Goal: Task Accomplishment & Management: Complete application form

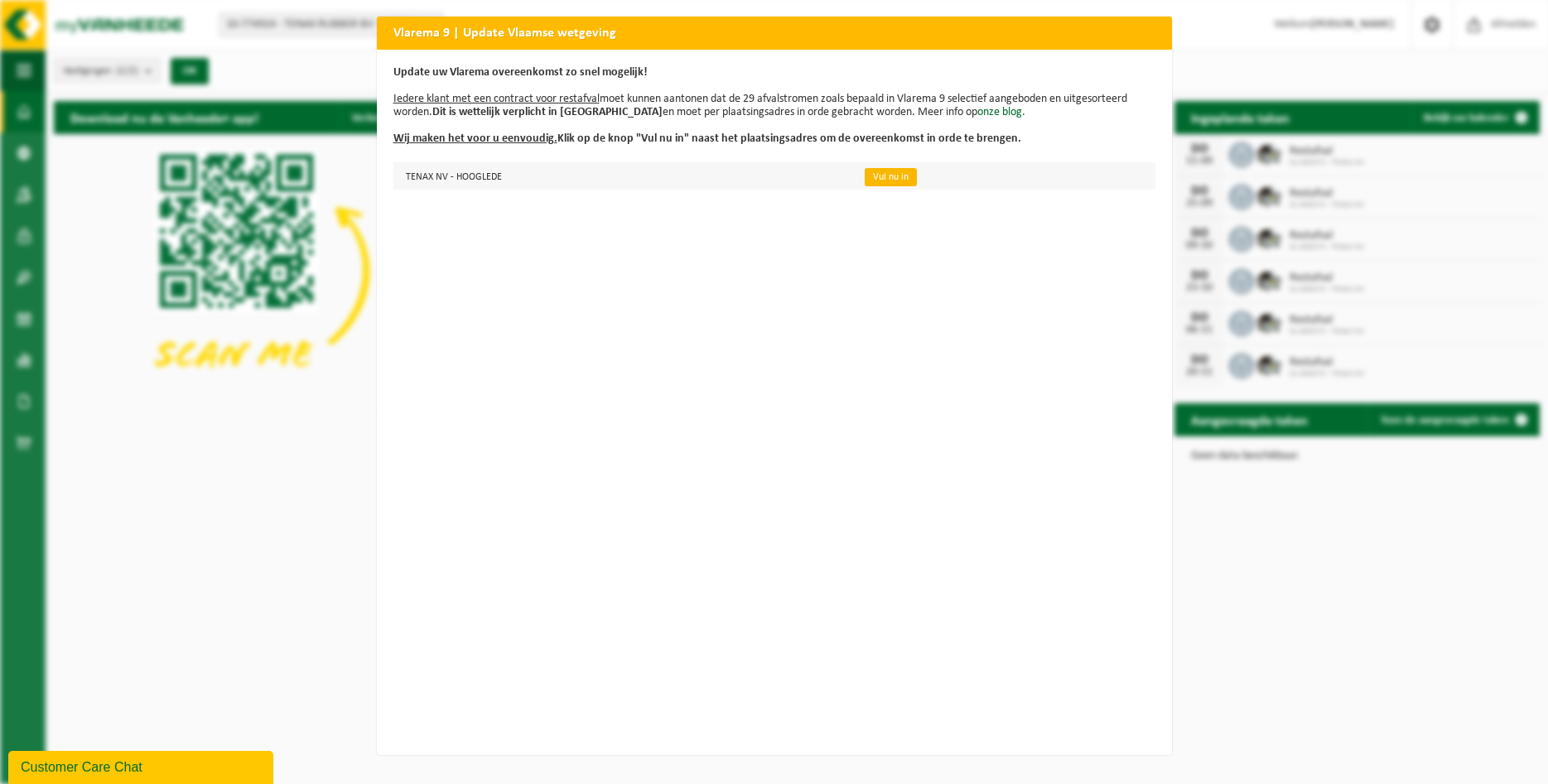
click at [889, 178] on link "Vul nu in" at bounding box center [891, 177] width 52 height 18
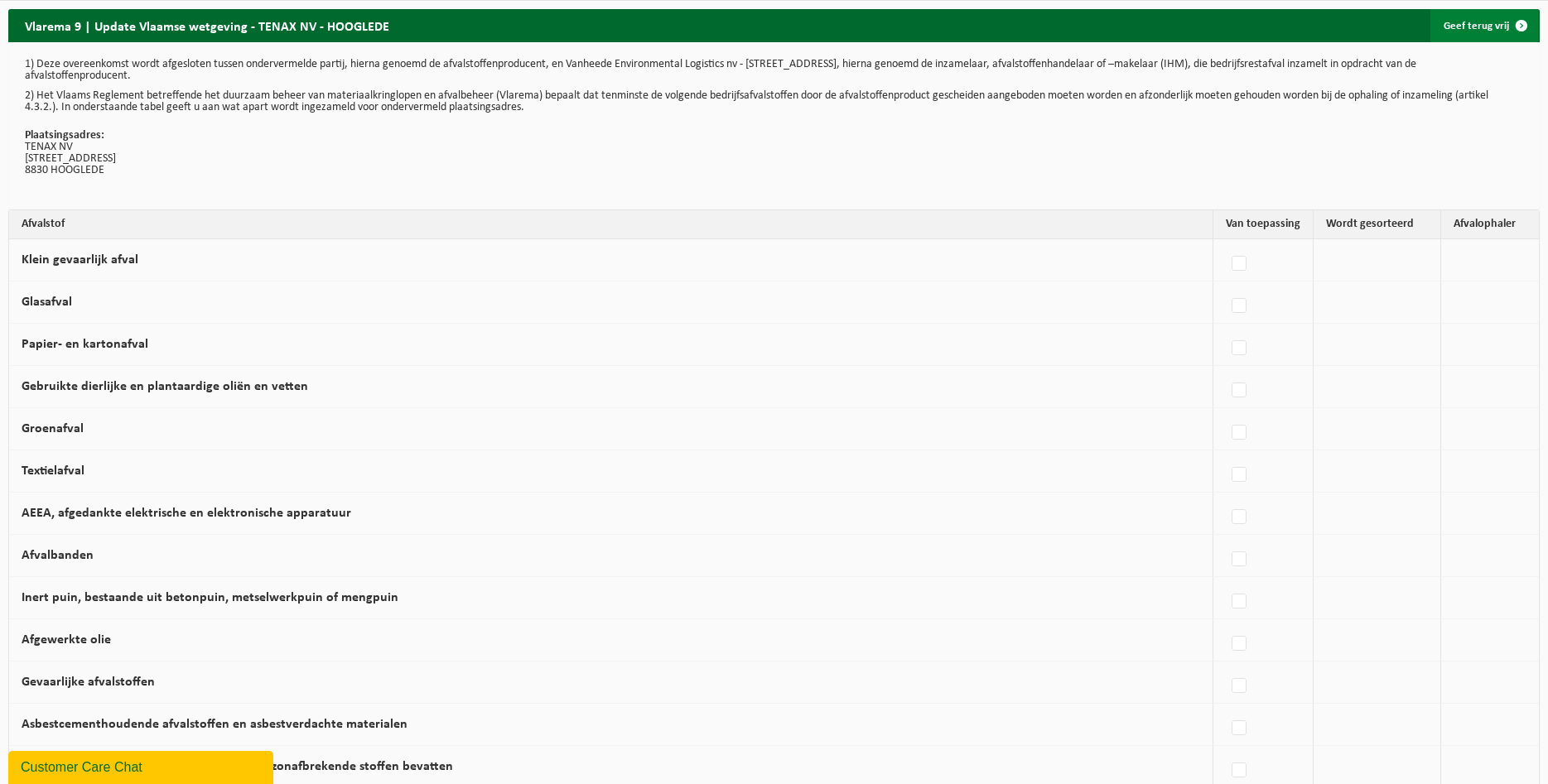
click at [1524, 24] on span at bounding box center [1522, 25] width 33 height 33
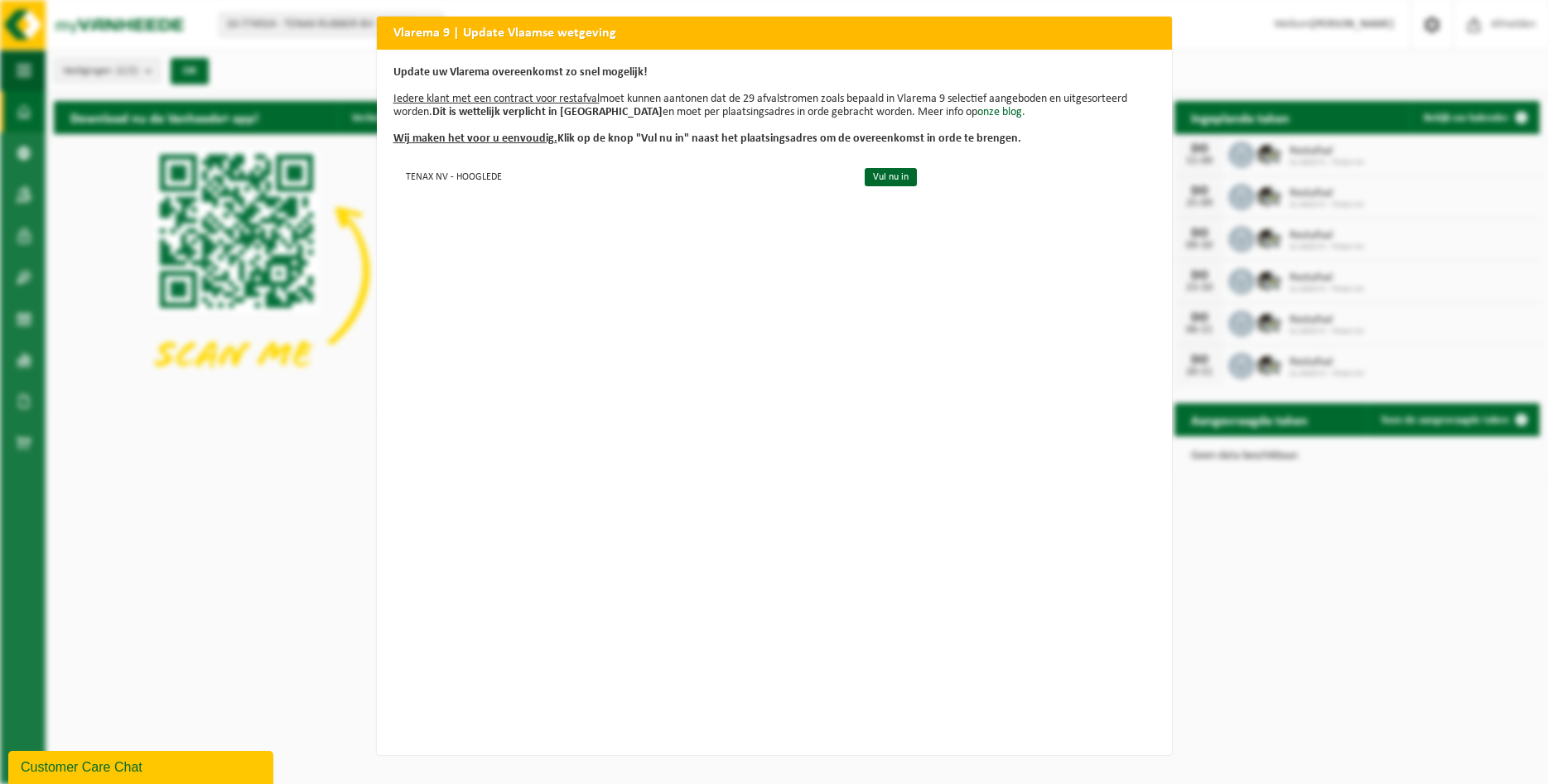
click at [117, 241] on div "Vlarema 9 | Update Vlaamse wetgeving Update uw Vlarema overeenkomst zo snel mog…" at bounding box center [774, 392] width 1548 height 784
click at [482, 37] on h2 "Vlarema 9 | Update Vlaamse wetgeving" at bounding box center [774, 32] width 796 height 32
click at [497, 83] on p "Update uw Vlarema overeenkomst zo snel mogelijk! Iedere klant met een contract …" at bounding box center [774, 106] width 762 height 80
click at [905, 180] on link "Vul nu in" at bounding box center [891, 177] width 52 height 18
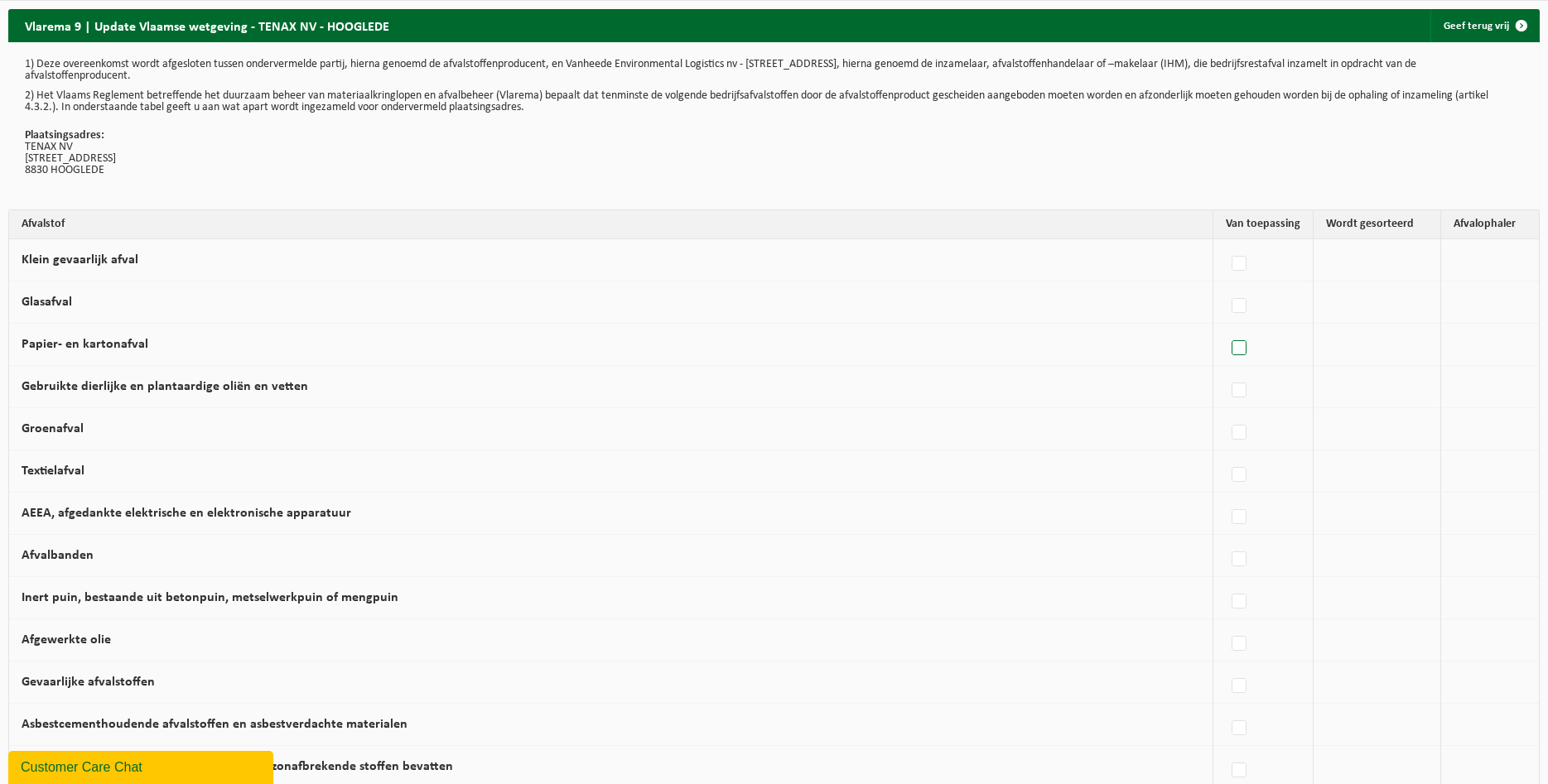
click at [1236, 347] on label at bounding box center [1240, 349] width 23 height 25
click at [1226, 328] on input "Papier- en kartonafval" at bounding box center [1225, 327] width 1 height 1
checkbox input "true"
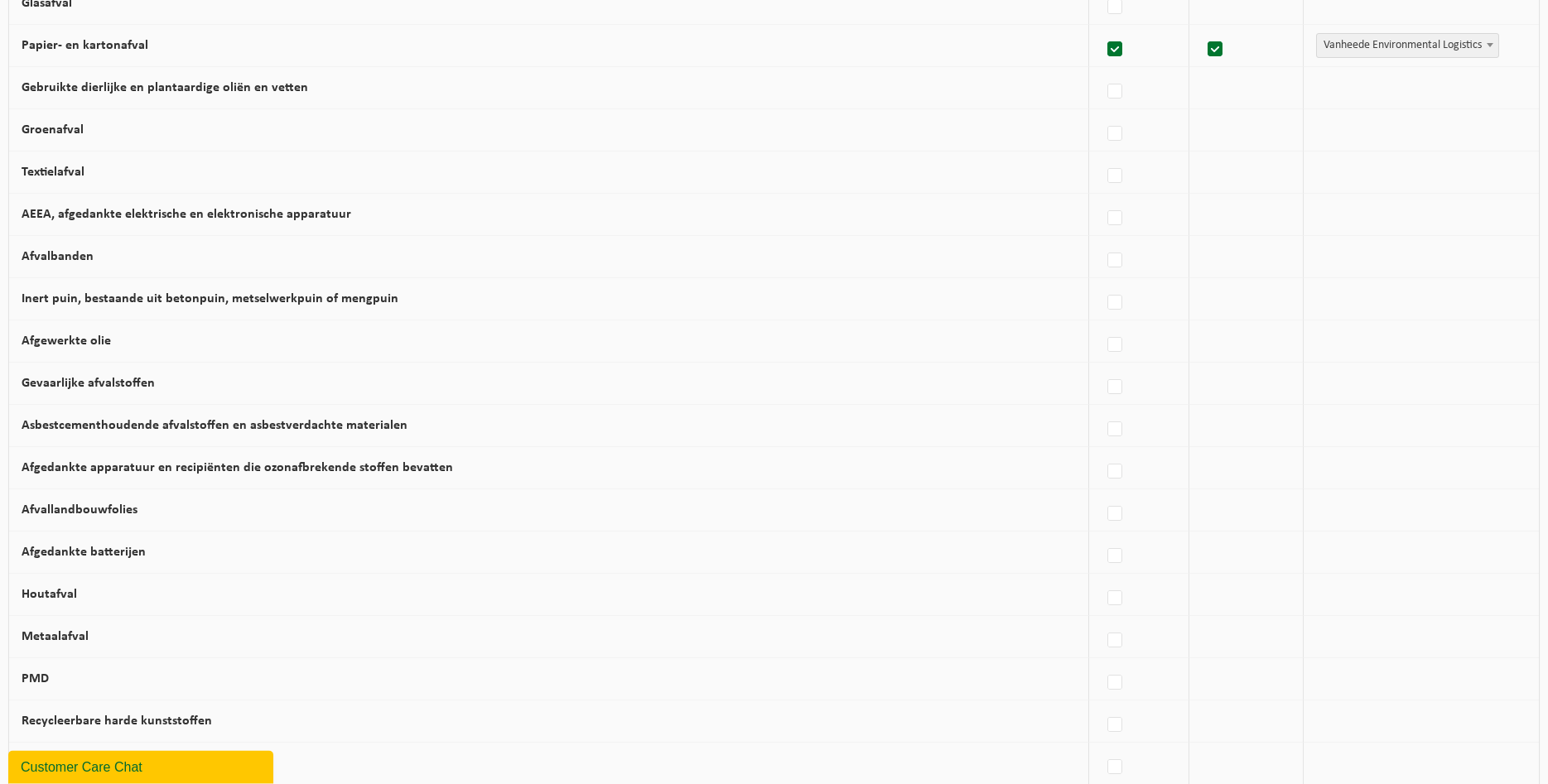
scroll to position [306, 0]
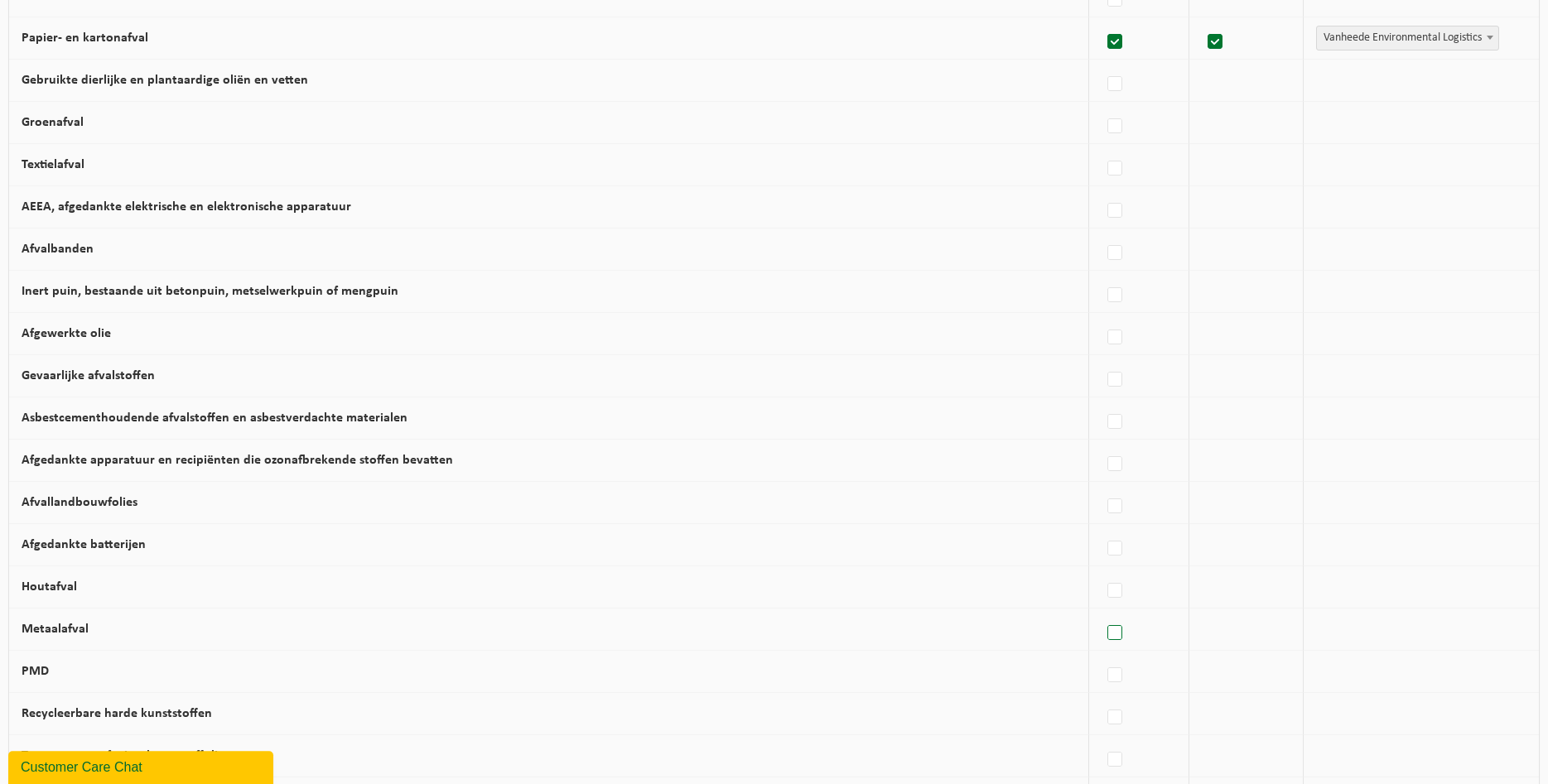
click at [1108, 640] on label at bounding box center [1115, 634] width 23 height 25
click at [1102, 613] on input "Metaalafval" at bounding box center [1101, 613] width 1 height 1
checkbox input "true"
click at [1105, 589] on label at bounding box center [1115, 591] width 23 height 25
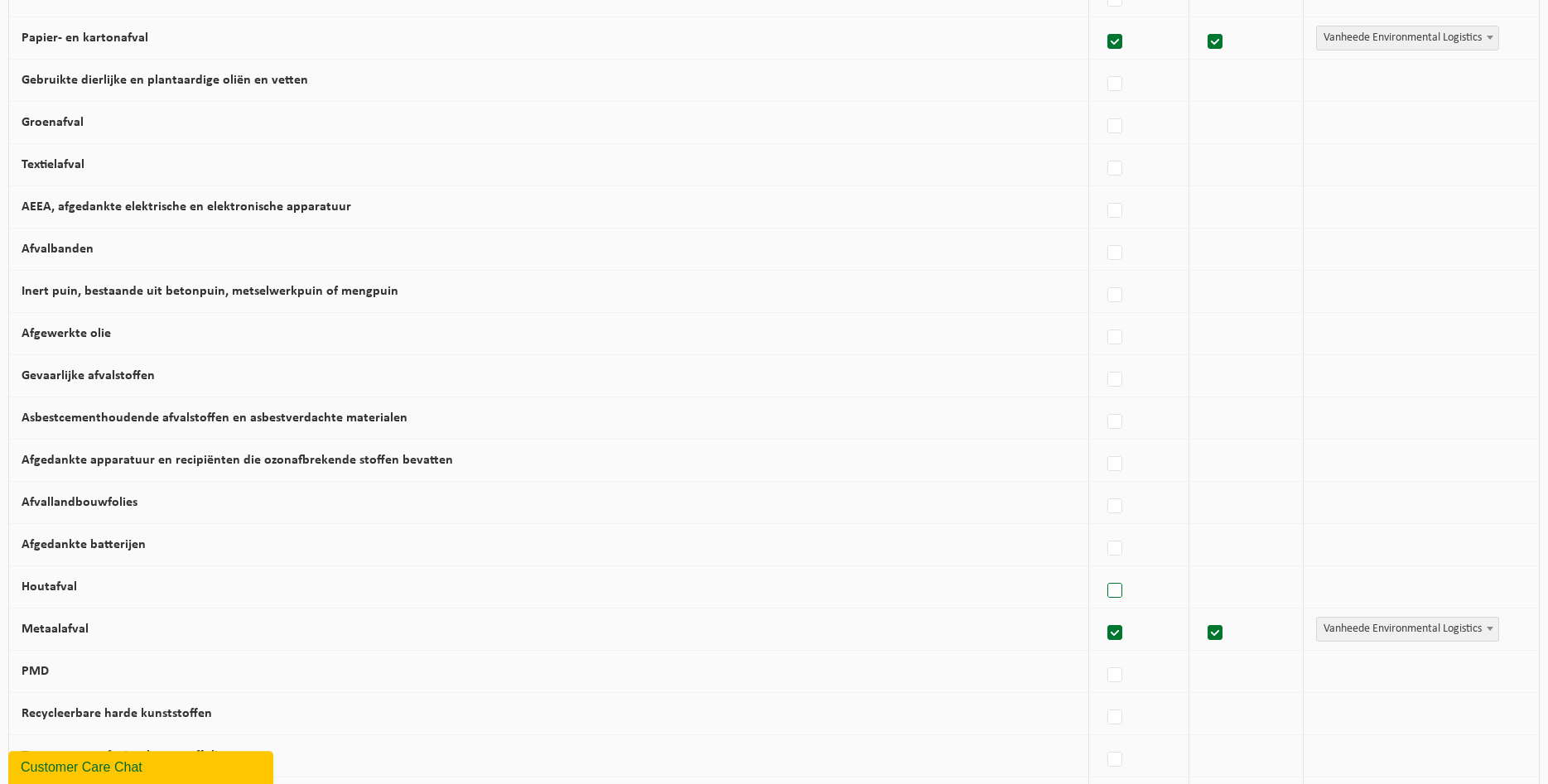
click at [1102, 571] on input "Houtafval" at bounding box center [1101, 570] width 1 height 1
checkbox input "true"
click at [1109, 675] on label at bounding box center [1115, 676] width 23 height 25
click at [1102, 655] on input "PMD" at bounding box center [1101, 654] width 1 height 1
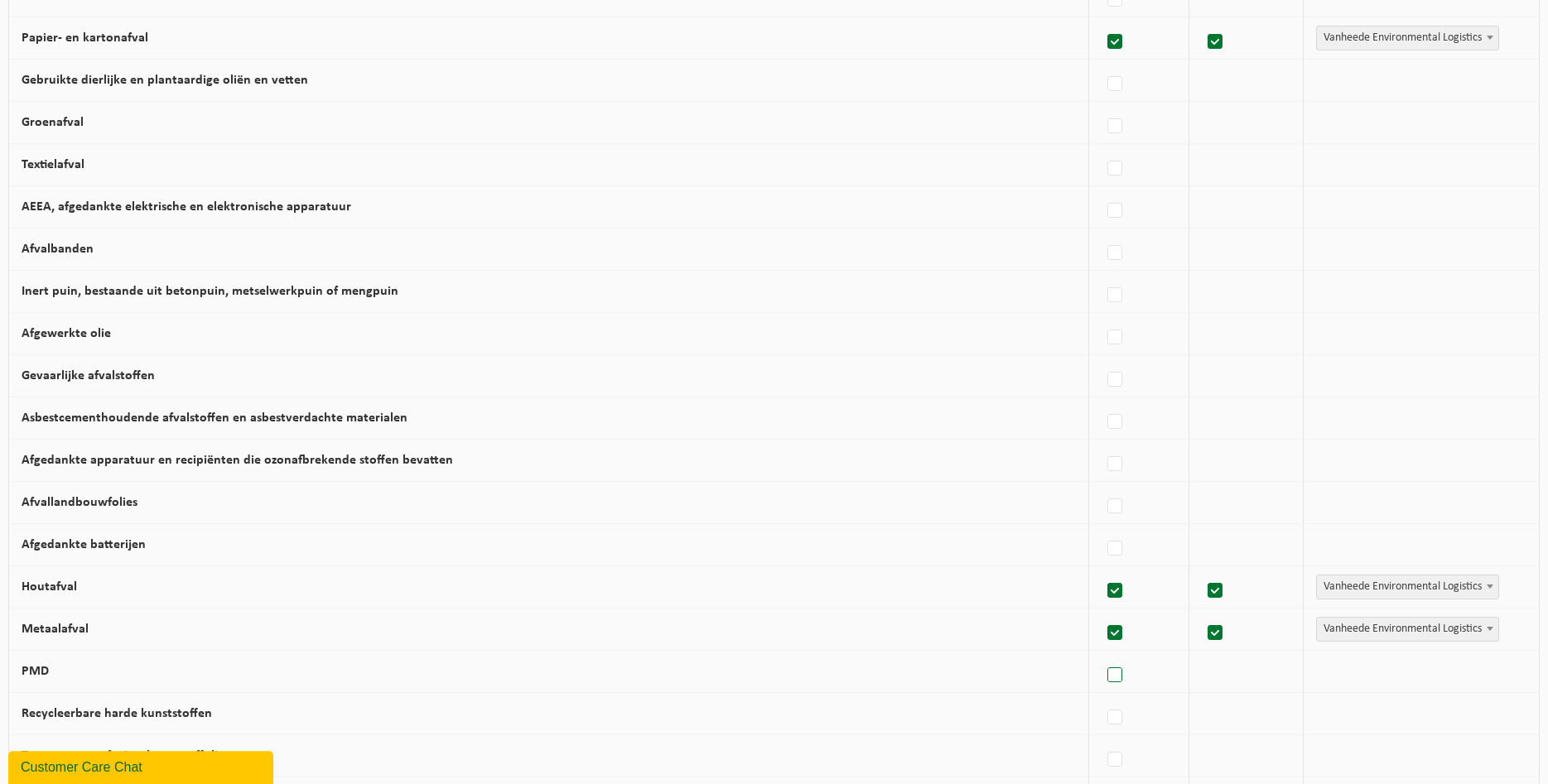
checkbox input "true"
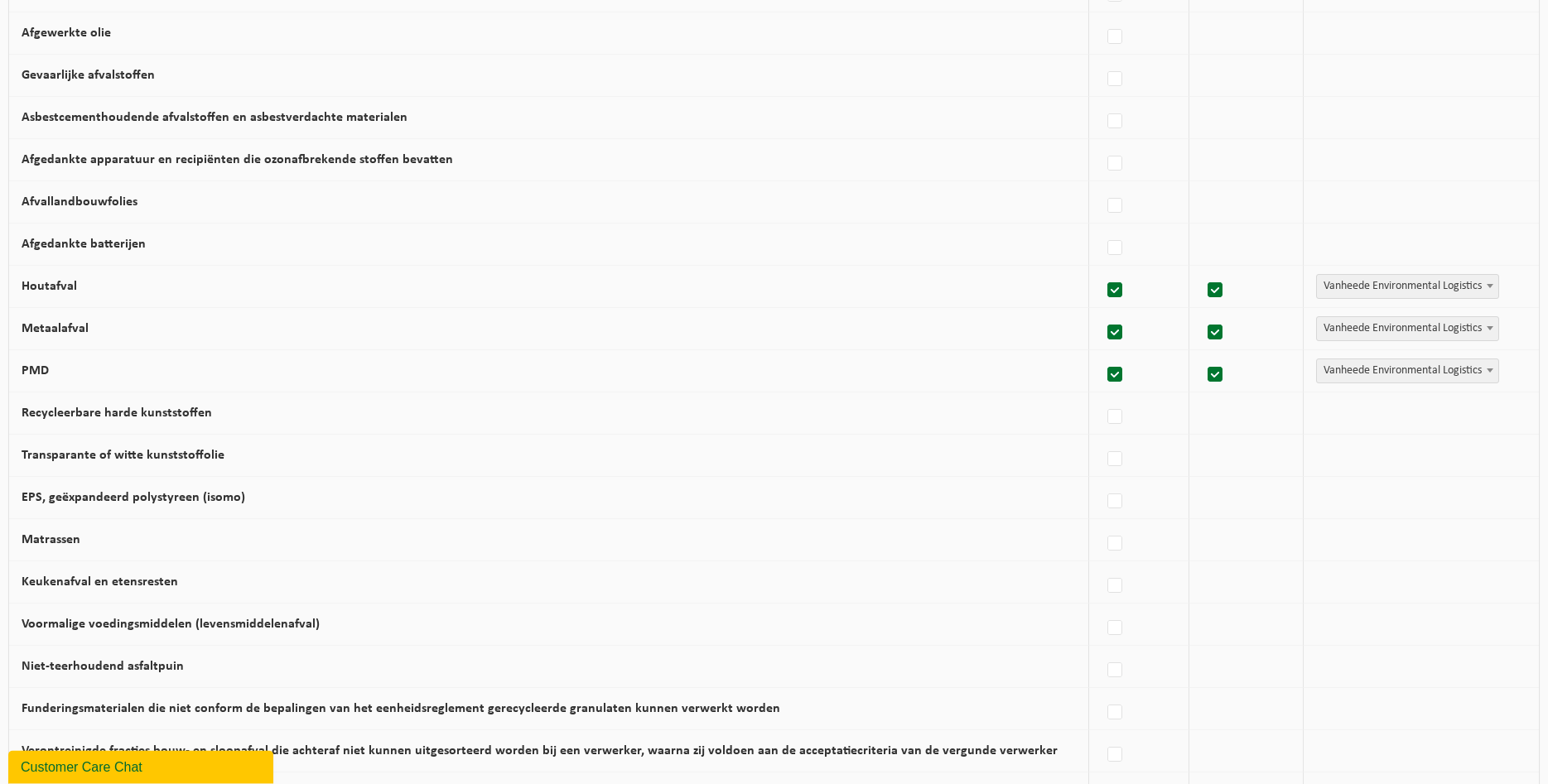
scroll to position [627, 0]
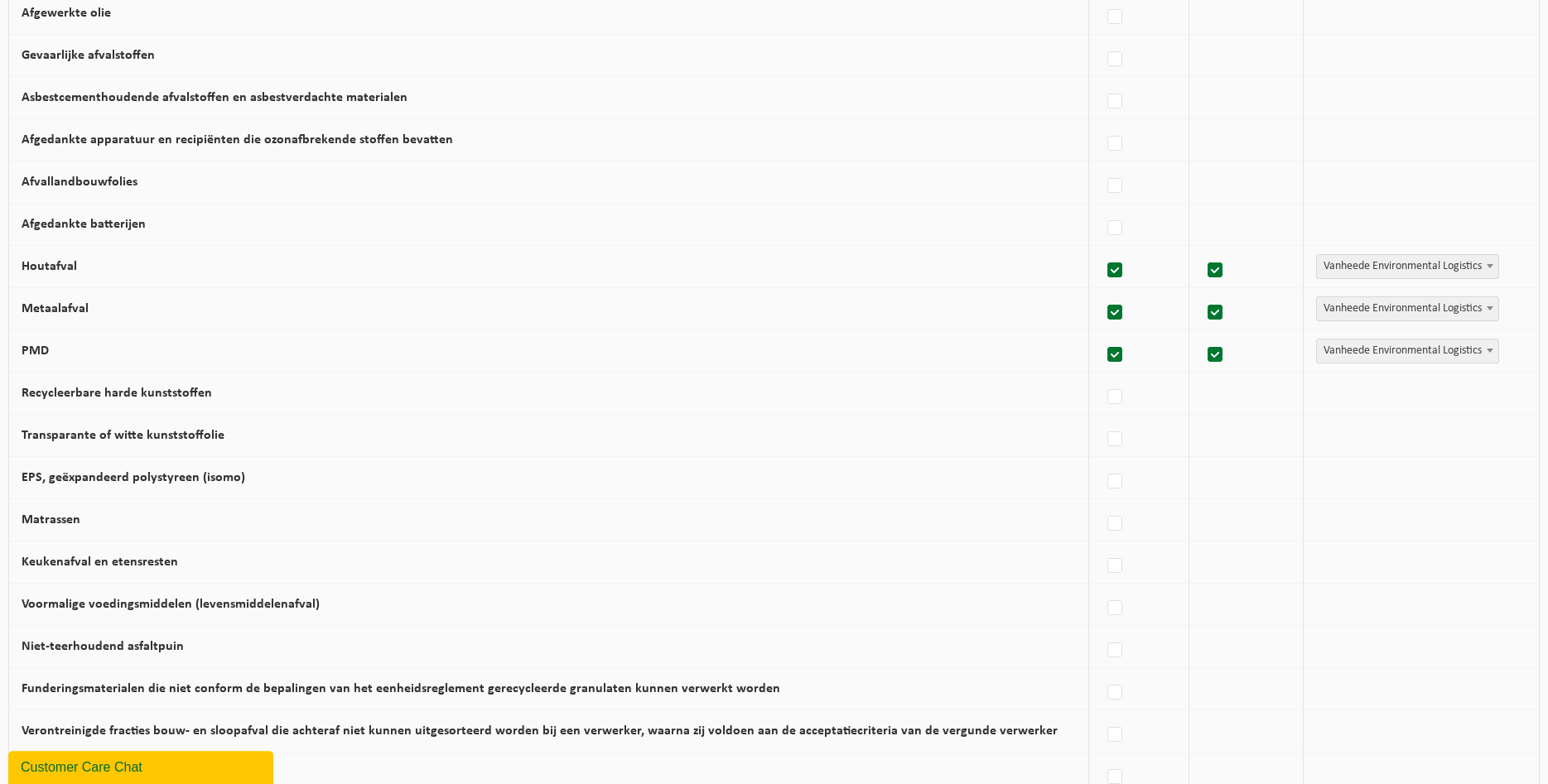
click at [1124, 451] on div at bounding box center [1139, 435] width 74 height 33
click at [1110, 442] on label at bounding box center [1115, 440] width 23 height 25
click at [1102, 419] on input "Transparante of witte kunststoffolie" at bounding box center [1101, 418] width 1 height 1
checkbox input "true"
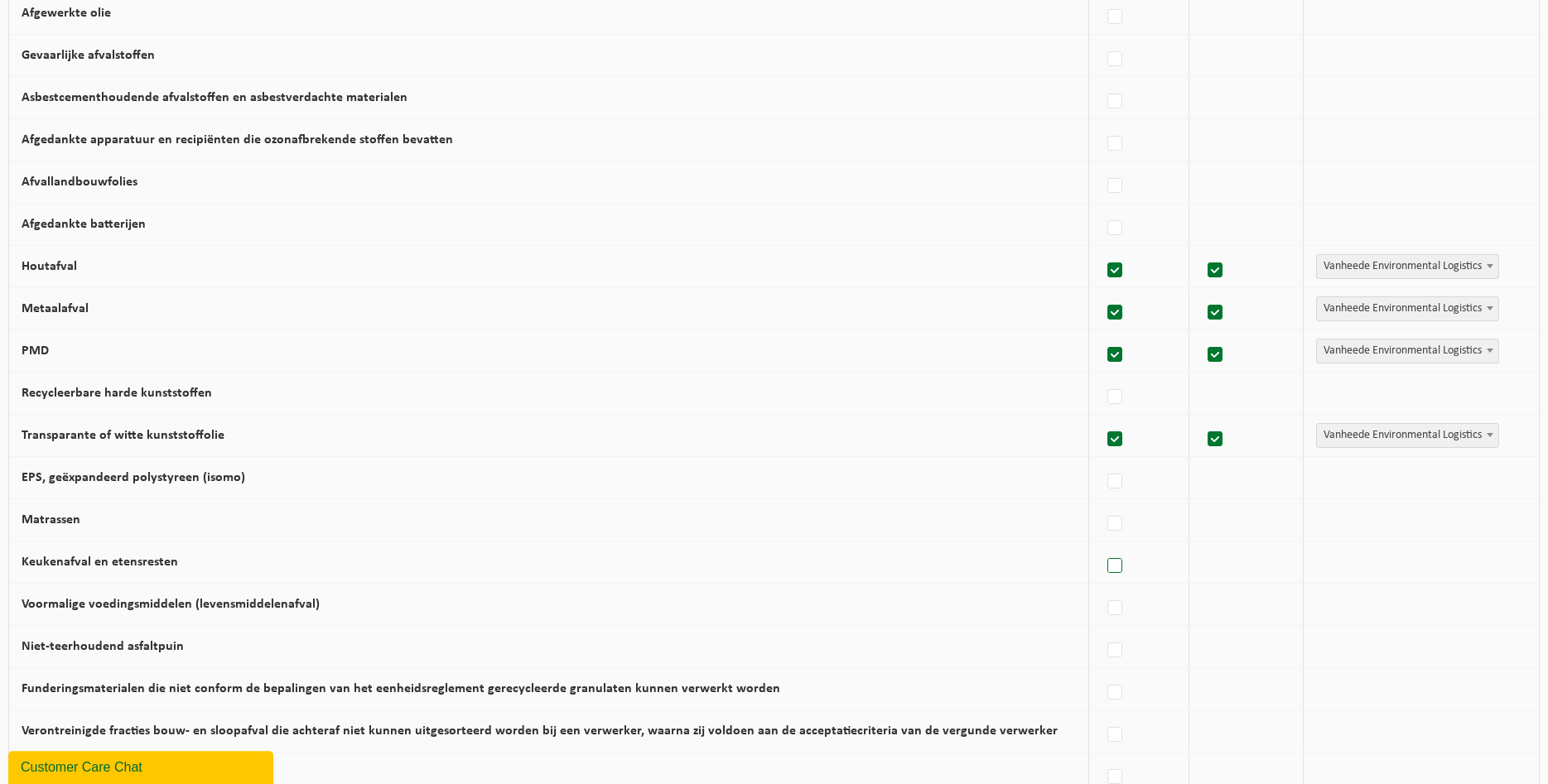
click at [1109, 566] on label at bounding box center [1115, 566] width 23 height 25
click at [1102, 546] on input "Keukenafval en etensresten" at bounding box center [1101, 545] width 1 height 1
checkbox input "true"
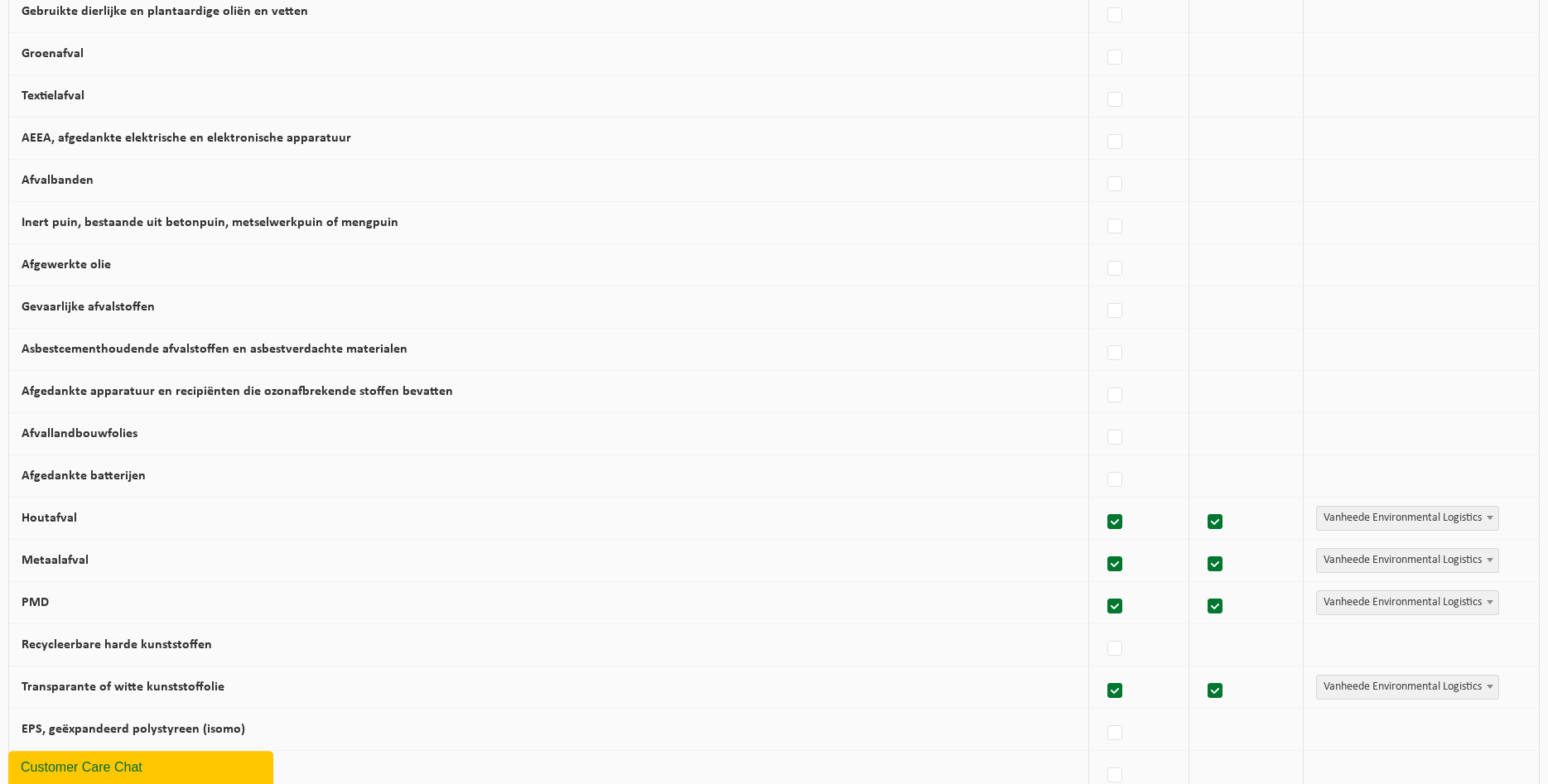
scroll to position [884, 0]
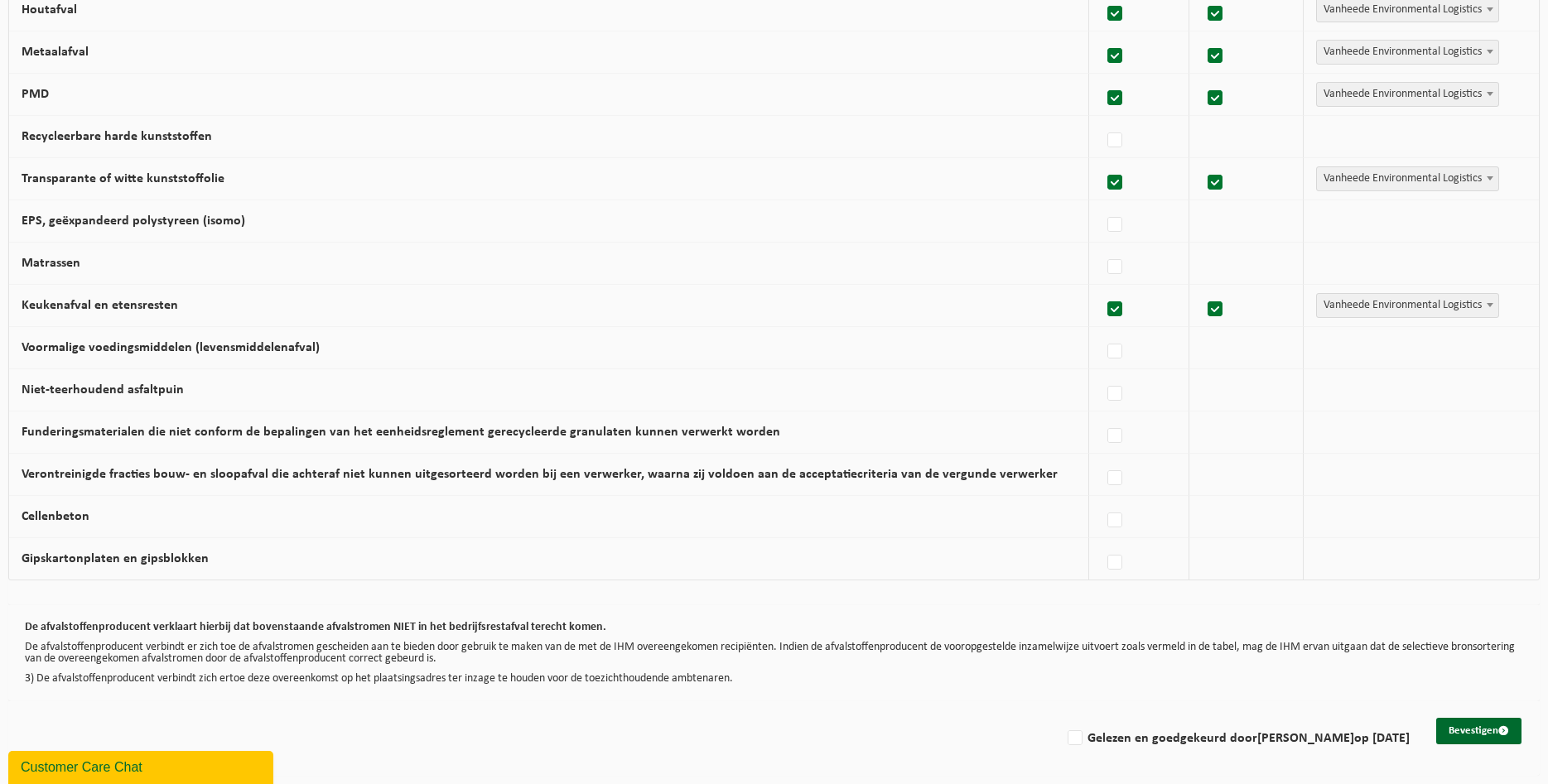
click at [1062, 728] on div "Gelezen en goedgekeurd door Stefaan Verbeke op 08/09/25" at bounding box center [1235, 735] width 348 height 33
click at [1067, 737] on label "Gelezen en goedgekeurd door Stefaan Verbeke op 08/09/25" at bounding box center [1237, 739] width 346 height 25
click at [1062, 719] on input "Gelezen en goedgekeurd door Stefaan Verbeke op 08/09/25" at bounding box center [1062, 718] width 1 height 1
checkbox input "true"
click at [1440, 734] on button "Bevestigen" at bounding box center [1479, 732] width 86 height 27
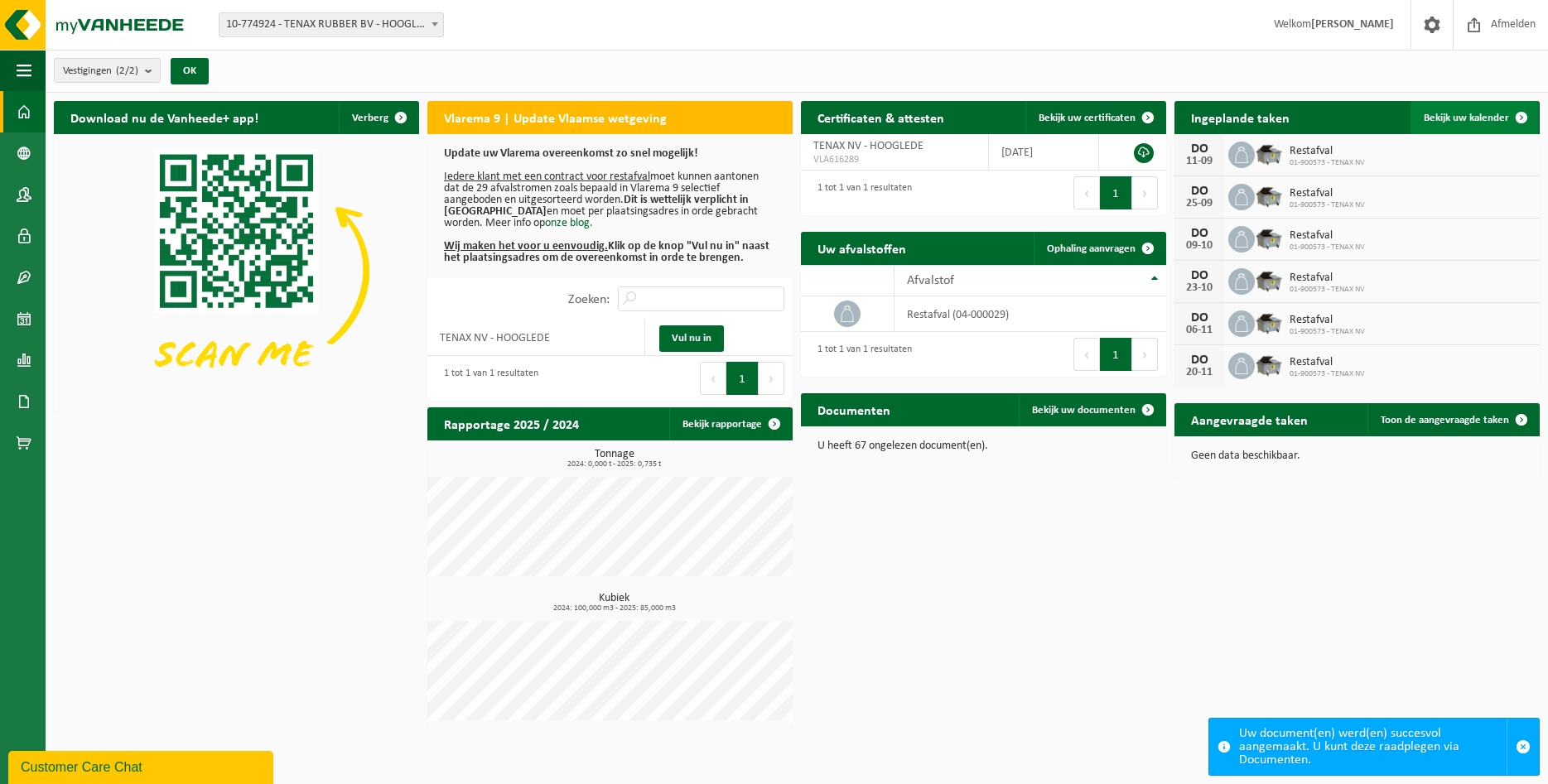
click at [1482, 116] on span "Bekijk uw kalender" at bounding box center [1466, 118] width 86 height 11
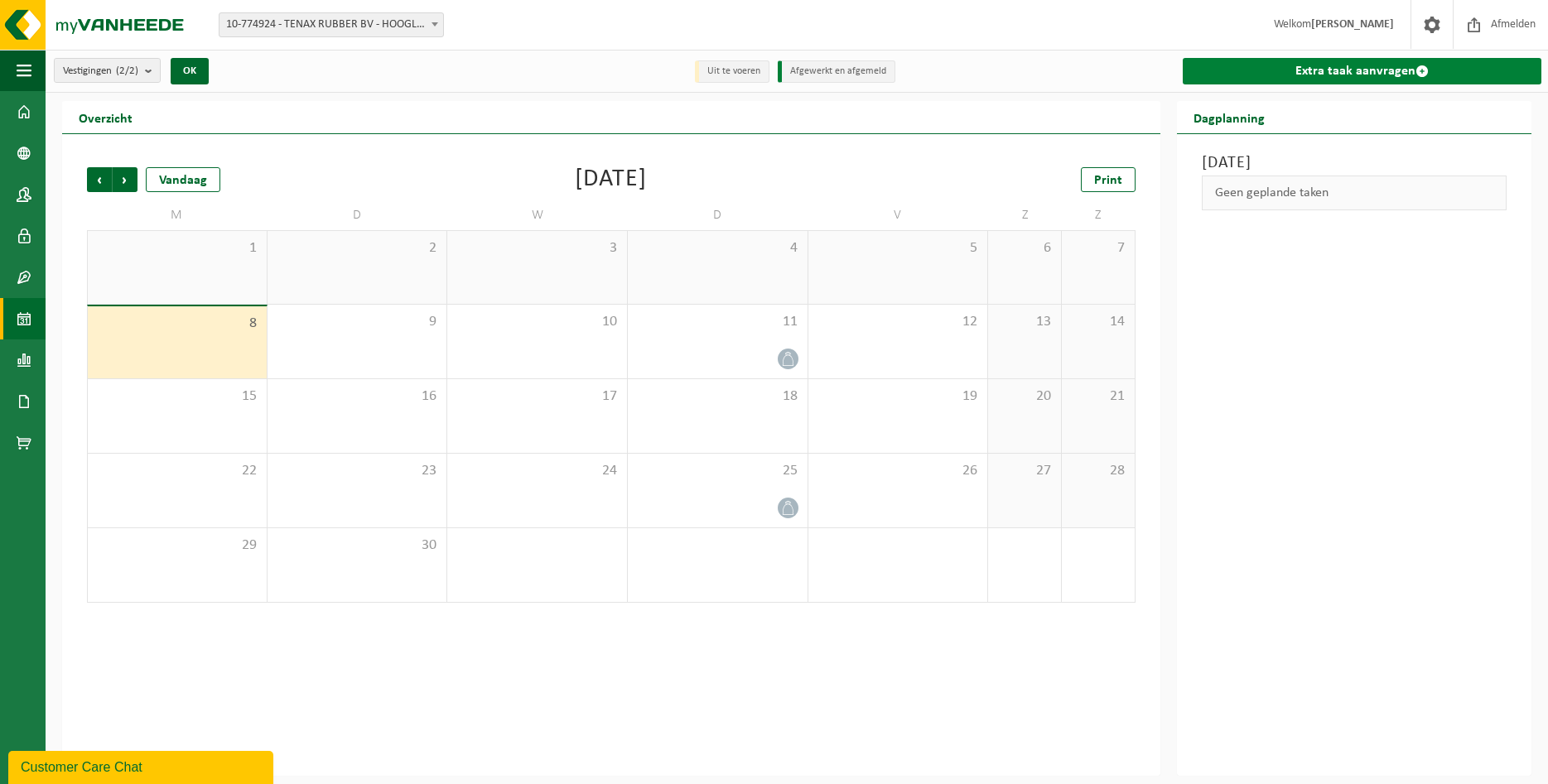
click at [1275, 75] on link "Extra taak aanvragen" at bounding box center [1362, 71] width 359 height 27
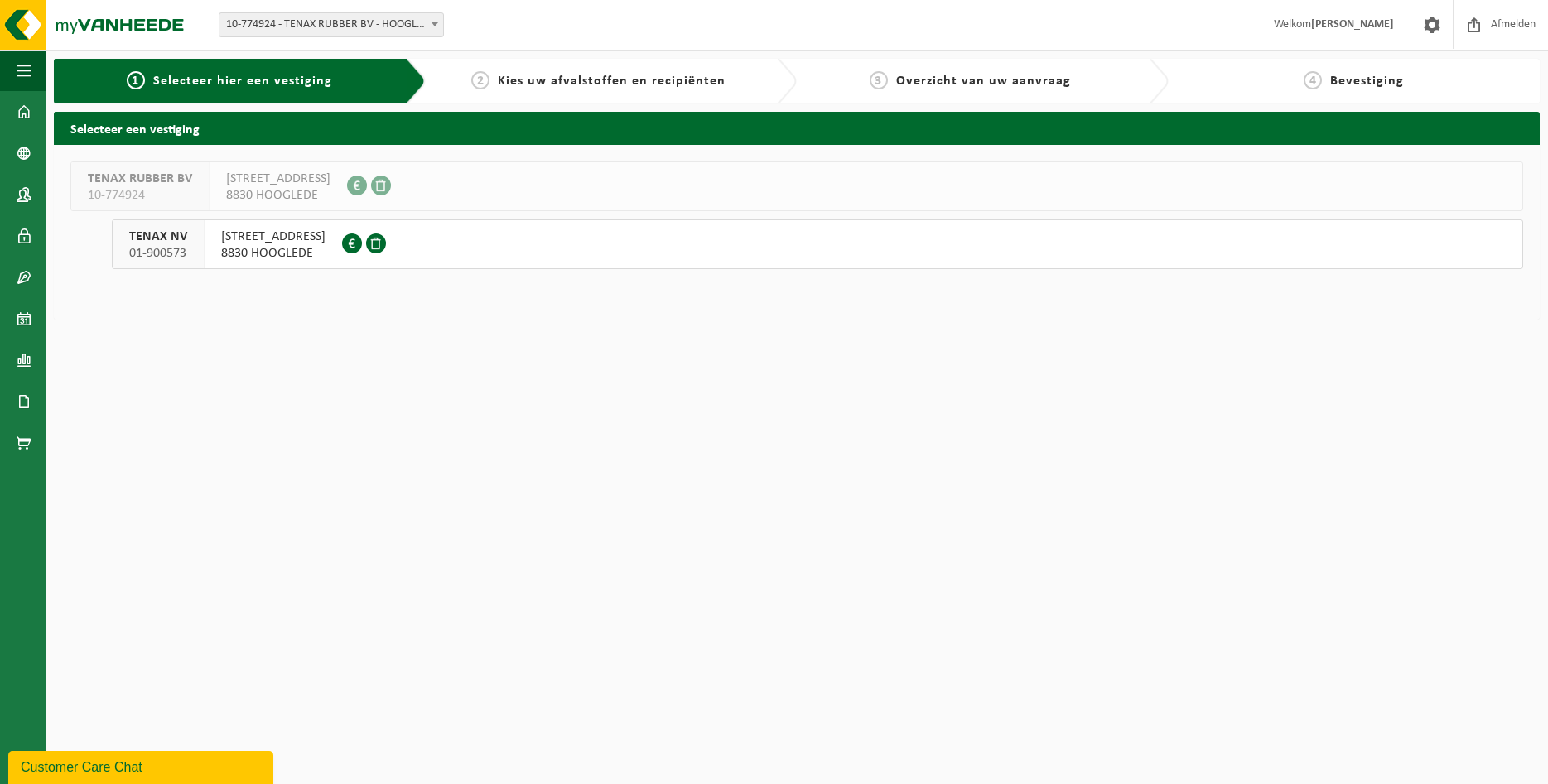
click at [293, 251] on span "8830 HOOGLEDE" at bounding box center [274, 253] width 104 height 16
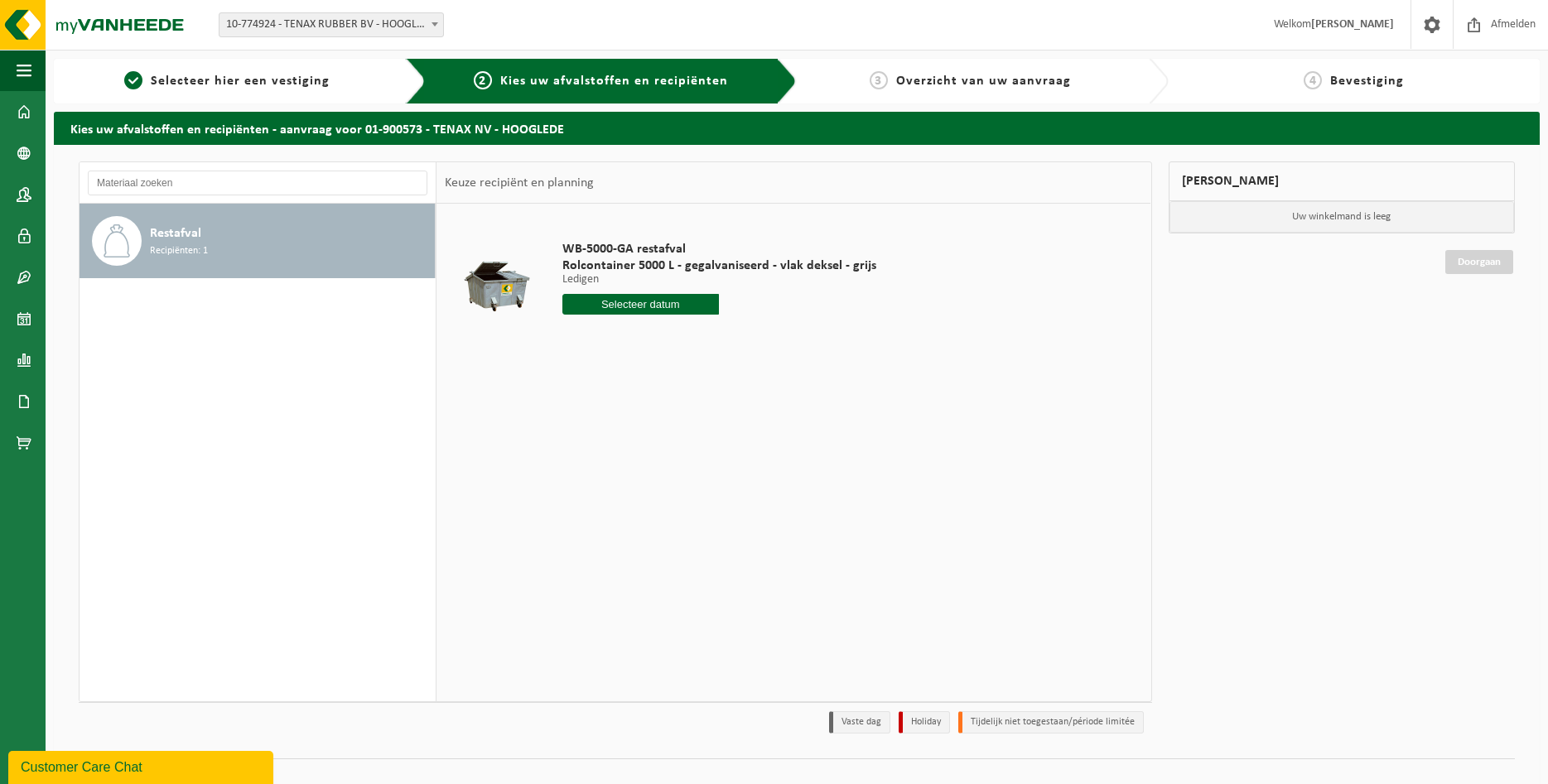
click at [657, 301] on input "text" at bounding box center [641, 303] width 157 height 20
click at [663, 449] on div "18" at bounding box center [665, 452] width 29 height 27
type input "Van [DATE]"
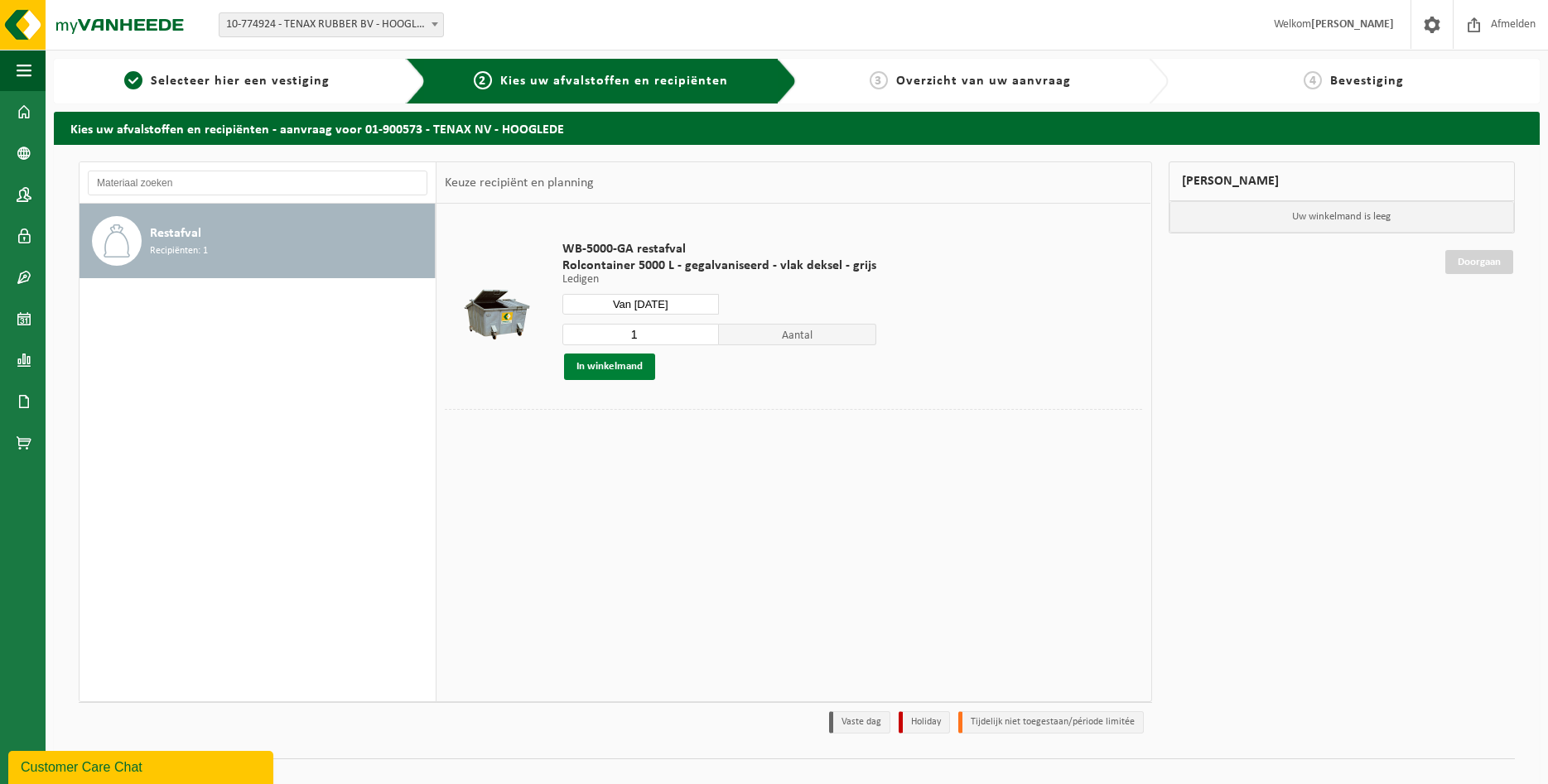
click at [624, 377] on button "In winkelmand" at bounding box center [610, 367] width 92 height 27
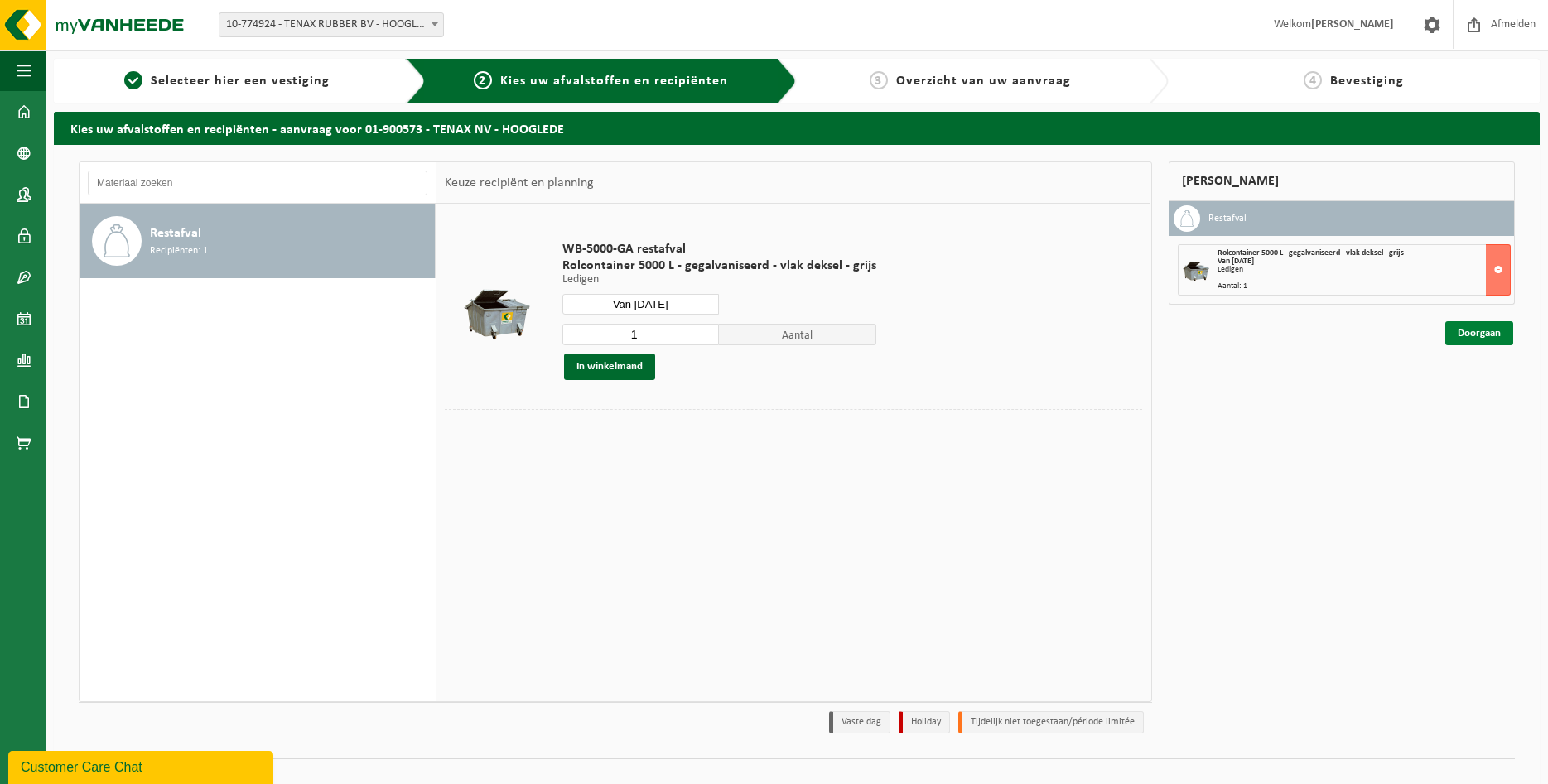
click at [1476, 331] on link "Doorgaan" at bounding box center [1480, 333] width 68 height 24
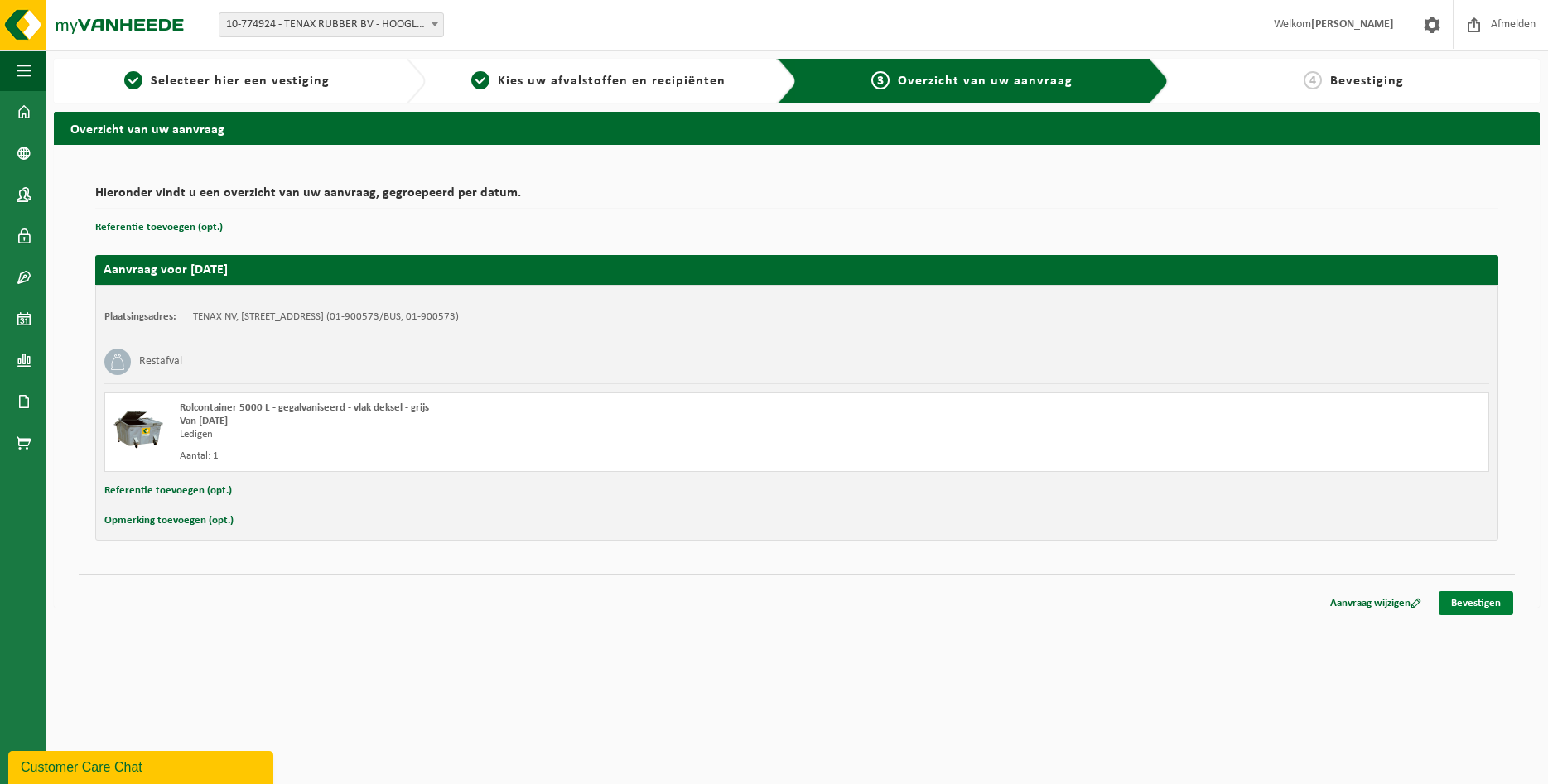
click at [1478, 596] on link "Bevestigen" at bounding box center [1476, 603] width 74 height 24
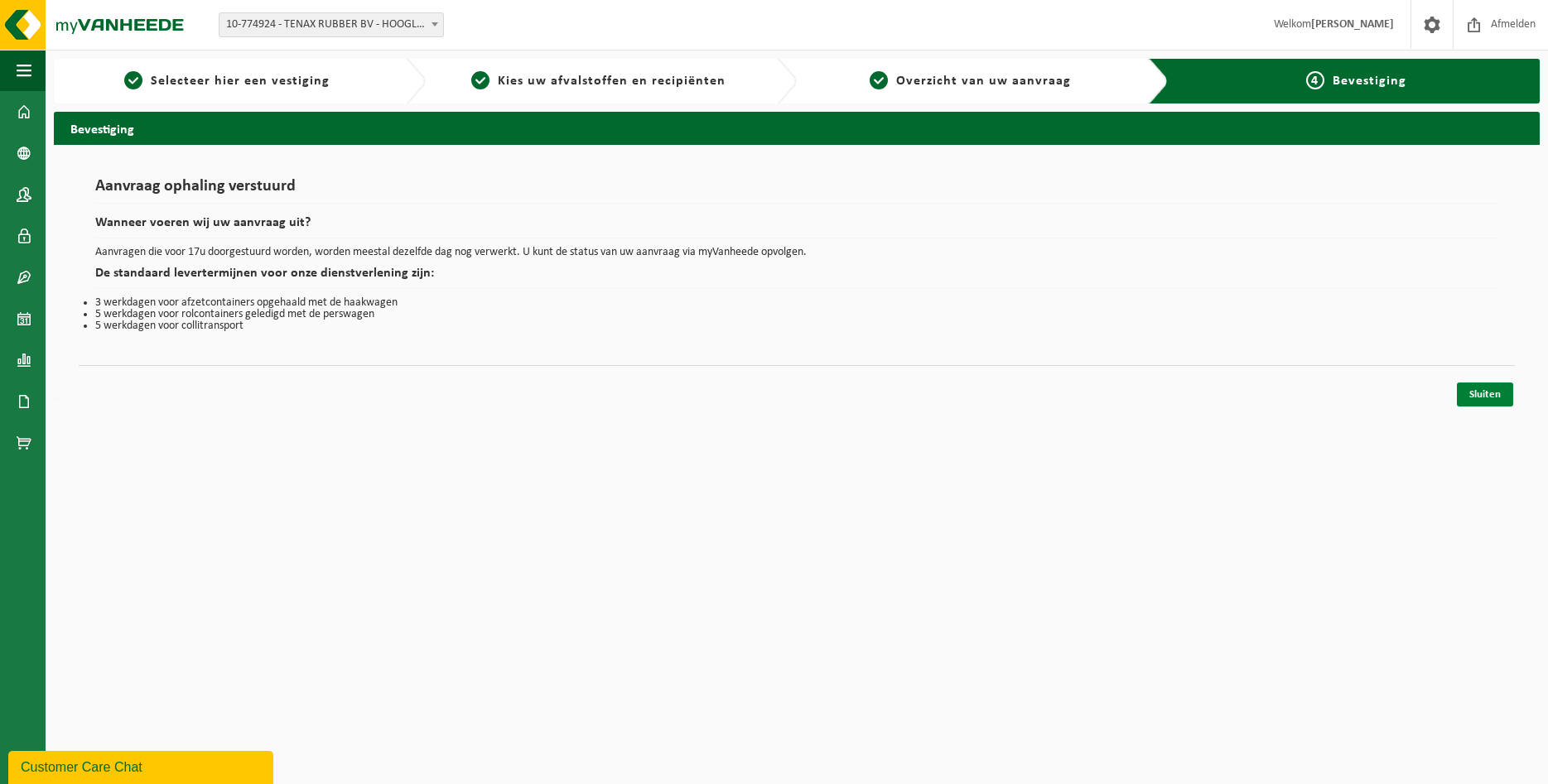
click at [1479, 401] on link "Sluiten" at bounding box center [1485, 394] width 56 height 24
